Goal: Obtain resource: Download file/media

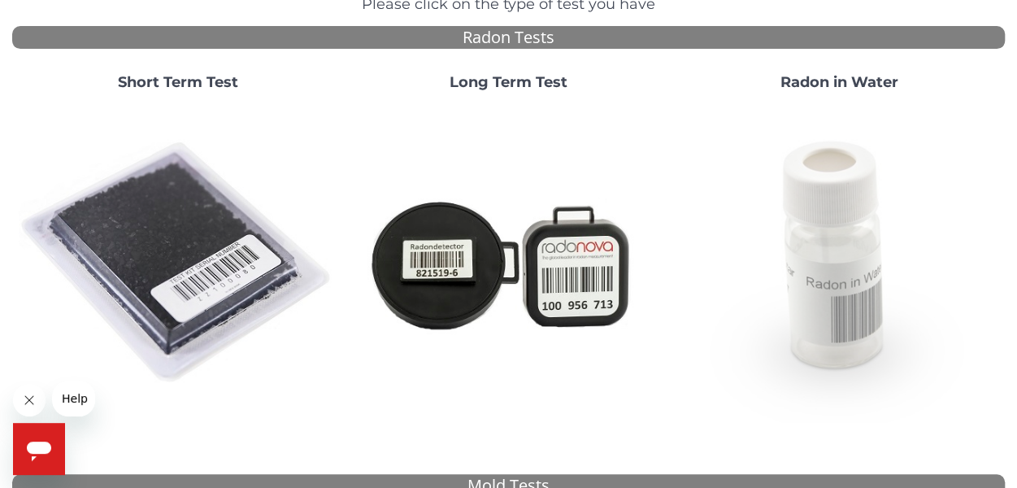
scroll to position [244, 0]
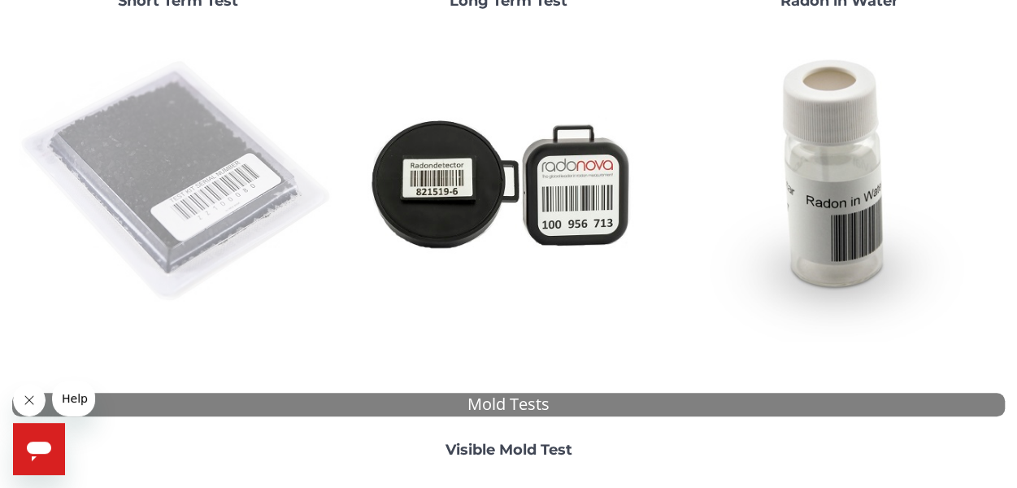
click at [205, 196] on img at bounding box center [178, 182] width 318 height 318
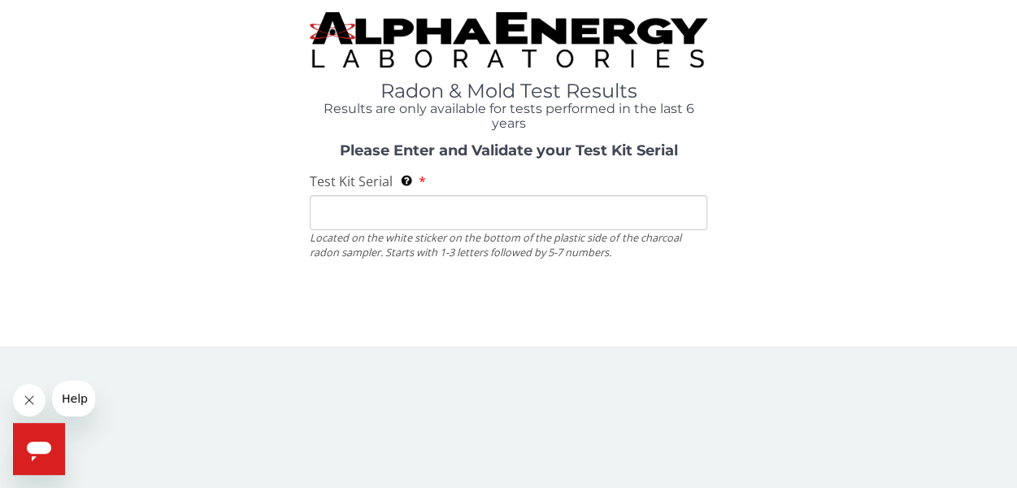
scroll to position [0, 0]
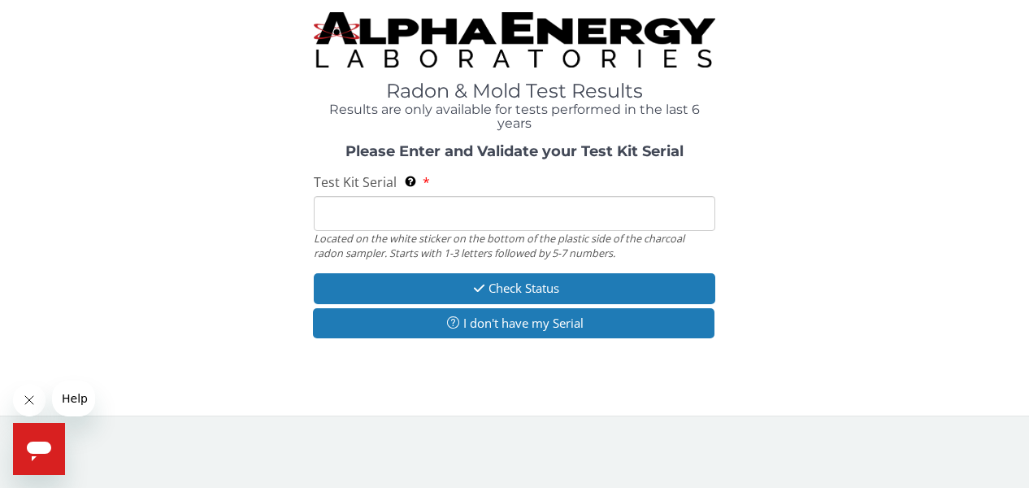
click at [442, 213] on input "Test Kit Serial Located on the white sticker on the bottom of the plastic side …" at bounding box center [514, 213] width 401 height 35
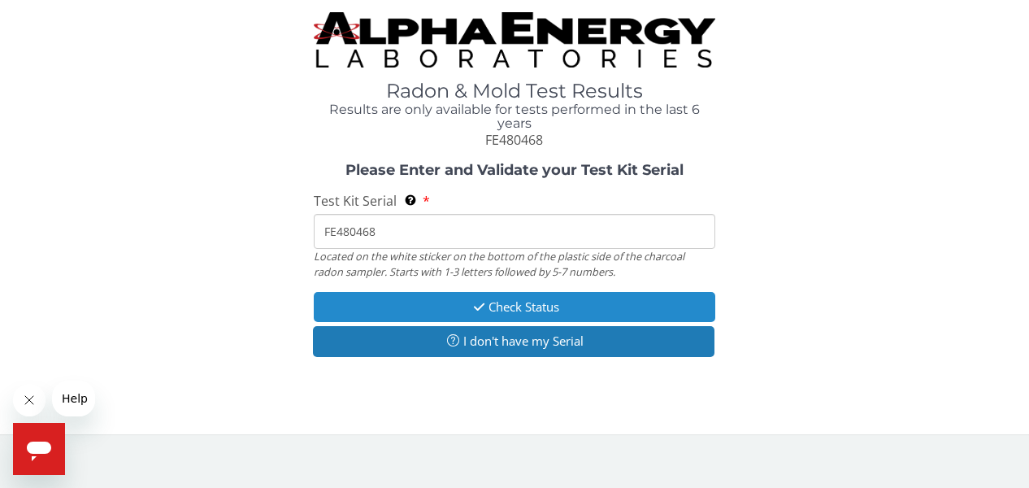
type input "FE480468"
click at [470, 303] on icon "button" at bounding box center [479, 307] width 19 height 12
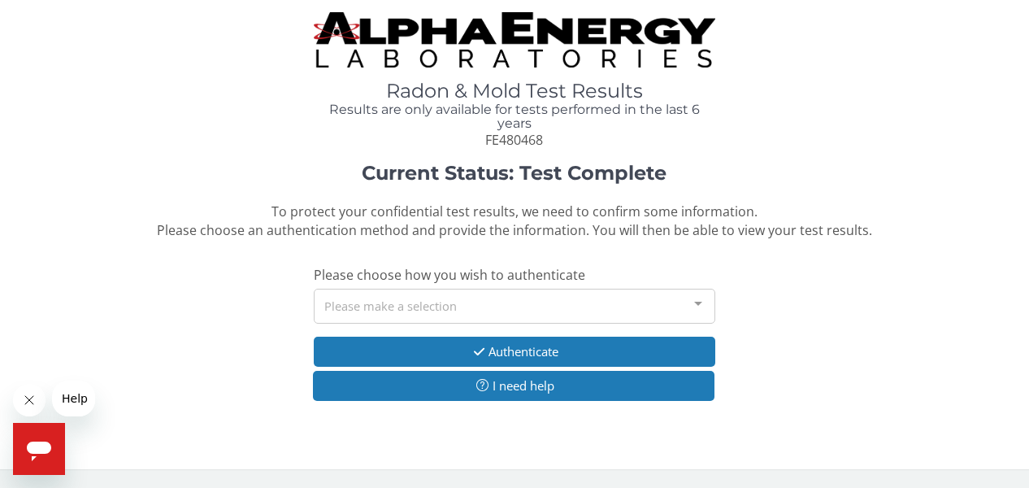
click at [697, 303] on div at bounding box center [698, 304] width 33 height 31
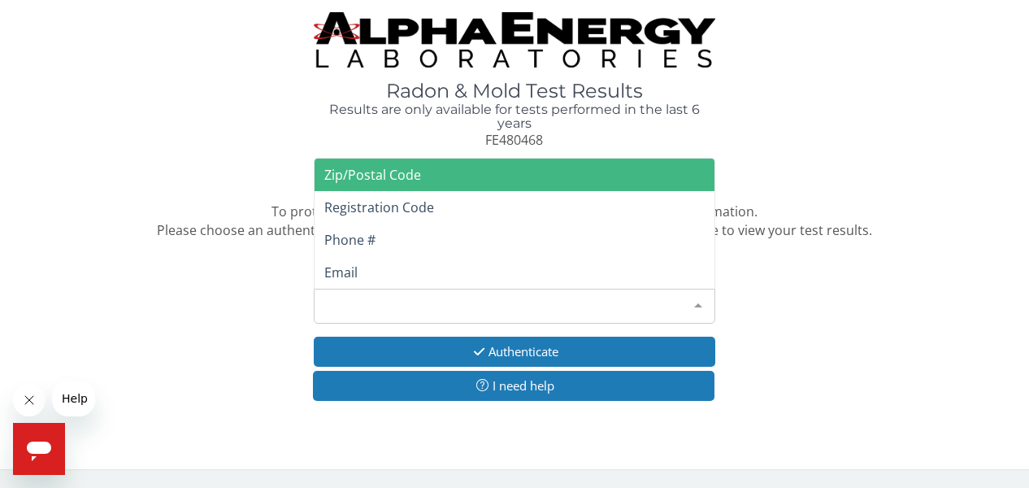
click at [494, 183] on span "Zip/Postal Code" at bounding box center [515, 174] width 400 height 33
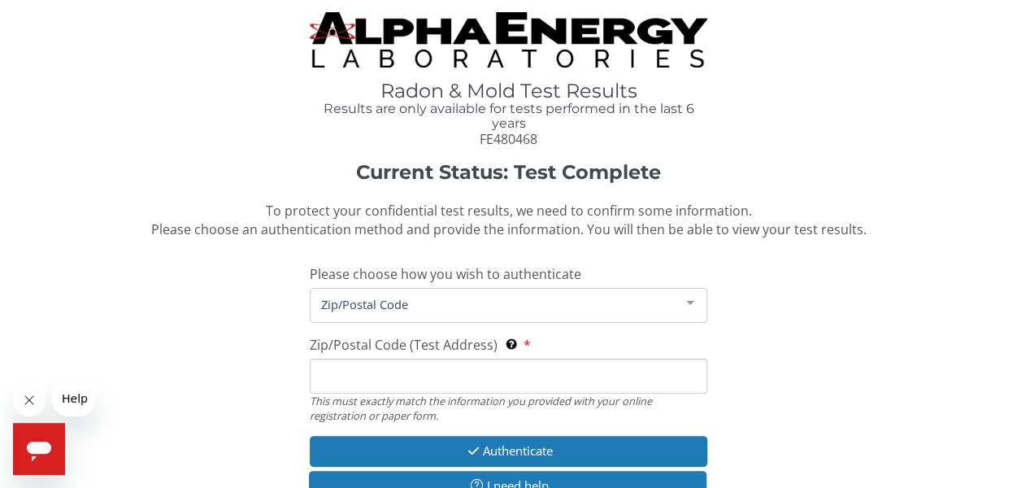
click at [458, 381] on input "Zip/Postal Code (Test Address) This must exactly match the information you prov…" at bounding box center [508, 375] width 397 height 35
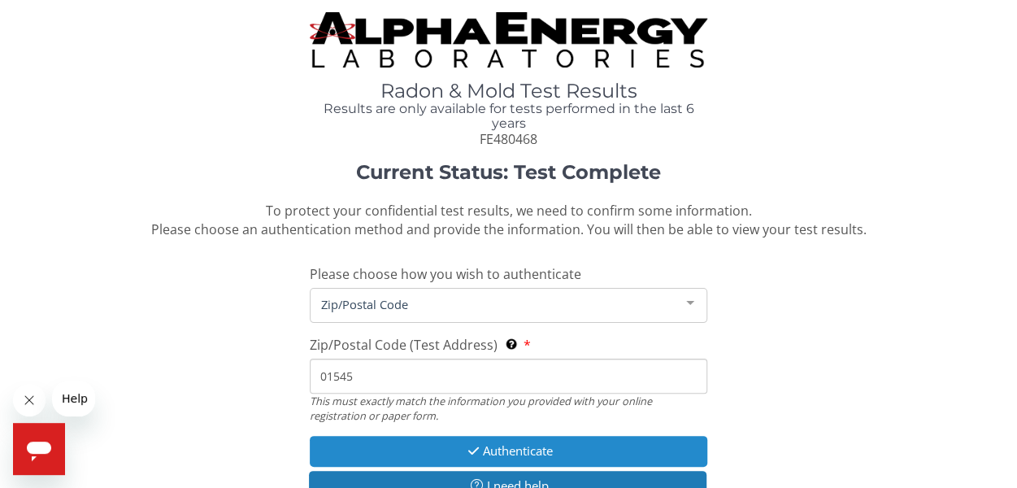
type input "01545"
click at [538, 454] on button "Authenticate" at bounding box center [508, 451] width 397 height 30
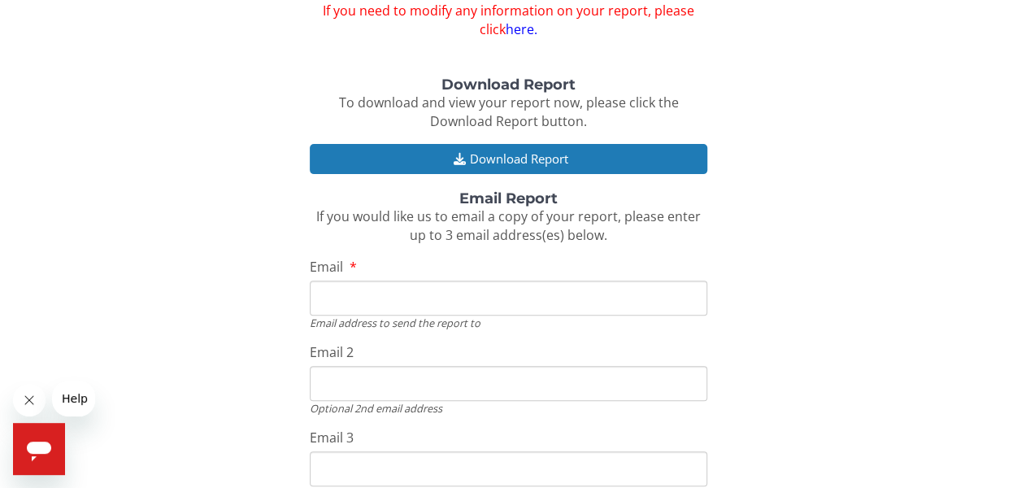
scroll to position [119, 0]
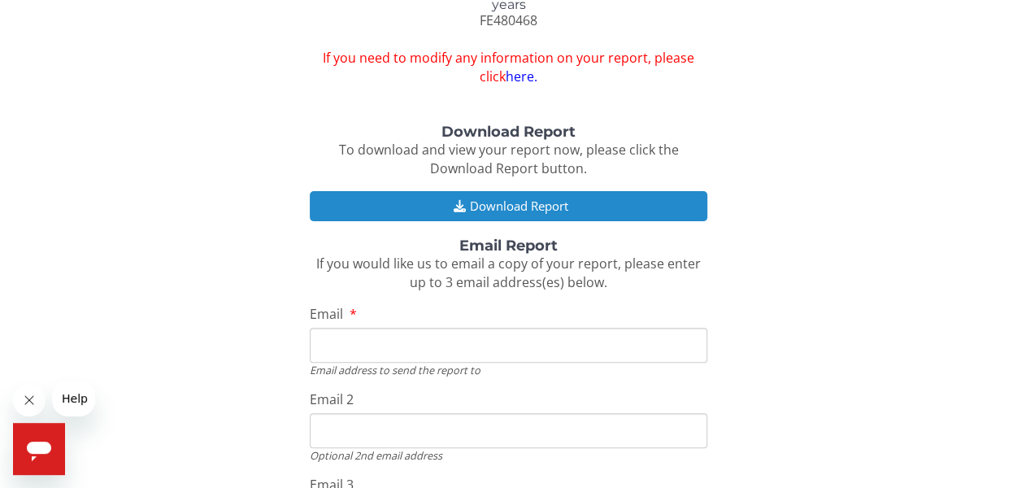
click at [514, 207] on button "Download Report" at bounding box center [508, 206] width 397 height 30
